Goal: Information Seeking & Learning: Understand process/instructions

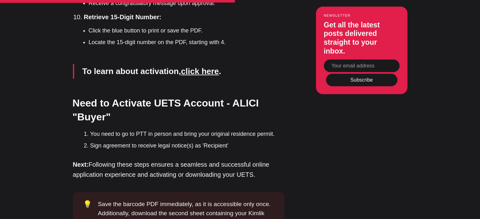
scroll to position [1831, 0]
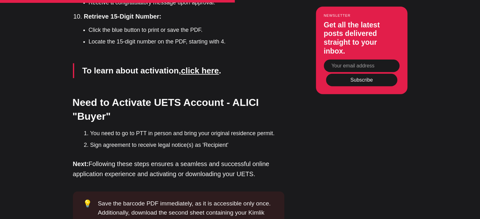
click at [158, 96] on h3 "Need to Activate UETS Account - ALICI "Buyer"" at bounding box center [178, 110] width 211 height 28
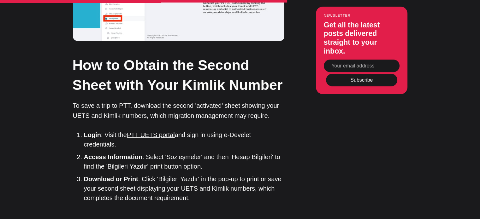
scroll to position [2159, 0]
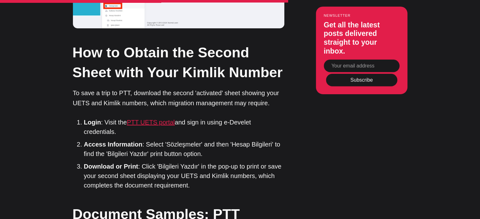
click at [146, 119] on link "PTT UETS portal" at bounding box center [151, 122] width 48 height 7
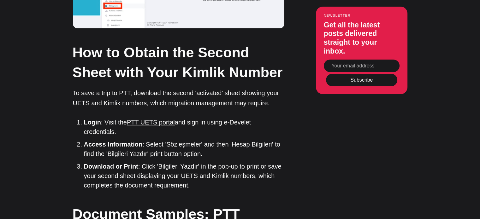
click at [126, 162] on li "Download or Print : Click 'Bilgileri Yazdır' in the pop-up to print or save you…" at bounding box center [184, 176] width 200 height 28
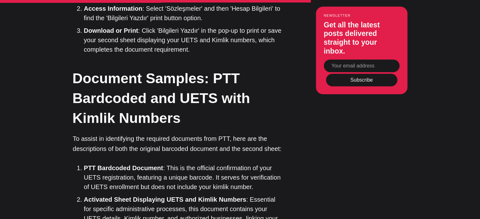
scroll to position [2298, 0]
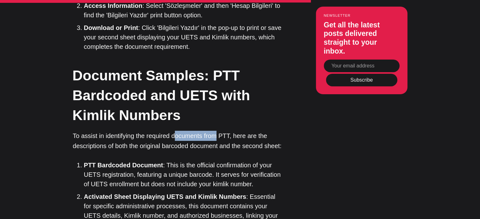
drag, startPoint x: 176, startPoint y: 108, endPoint x: 221, endPoint y: 104, distance: 45.3
click at [221, 131] on p "To assist in identifying the required documents from PTT, here are the descript…" at bounding box center [178, 141] width 211 height 20
click at [120, 131] on p "To assist in identifying the required documents from PTT, here are the descript…" at bounding box center [178, 141] width 211 height 20
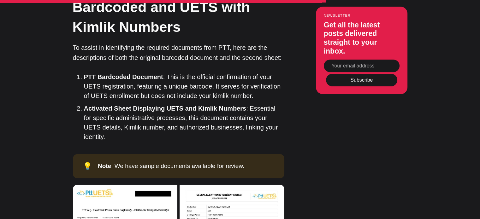
scroll to position [2399, 0]
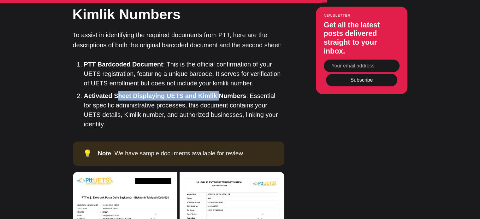
drag, startPoint x: 118, startPoint y: 67, endPoint x: 216, endPoint y: 68, distance: 97.8
click at [216, 92] on strong "Activated Sheet Displaying UETS and Kimlik Numbers" at bounding box center [165, 95] width 162 height 7
click at [222, 91] on li "Activated Sheet Displaying UETS and Kimlik Numbers : Essential for specific adm…" at bounding box center [184, 110] width 200 height 38
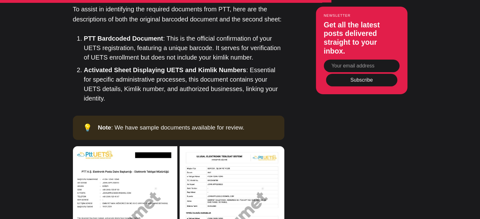
scroll to position [2424, 0]
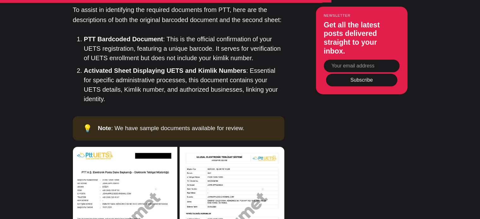
click at [140, 147] on img at bounding box center [125, 208] width 104 height 123
click at [231, 164] on img at bounding box center [232, 208] width 104 height 123
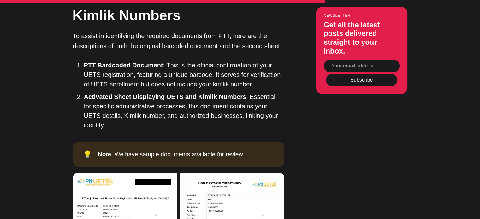
scroll to position [2386, 0]
